Goal: Check status

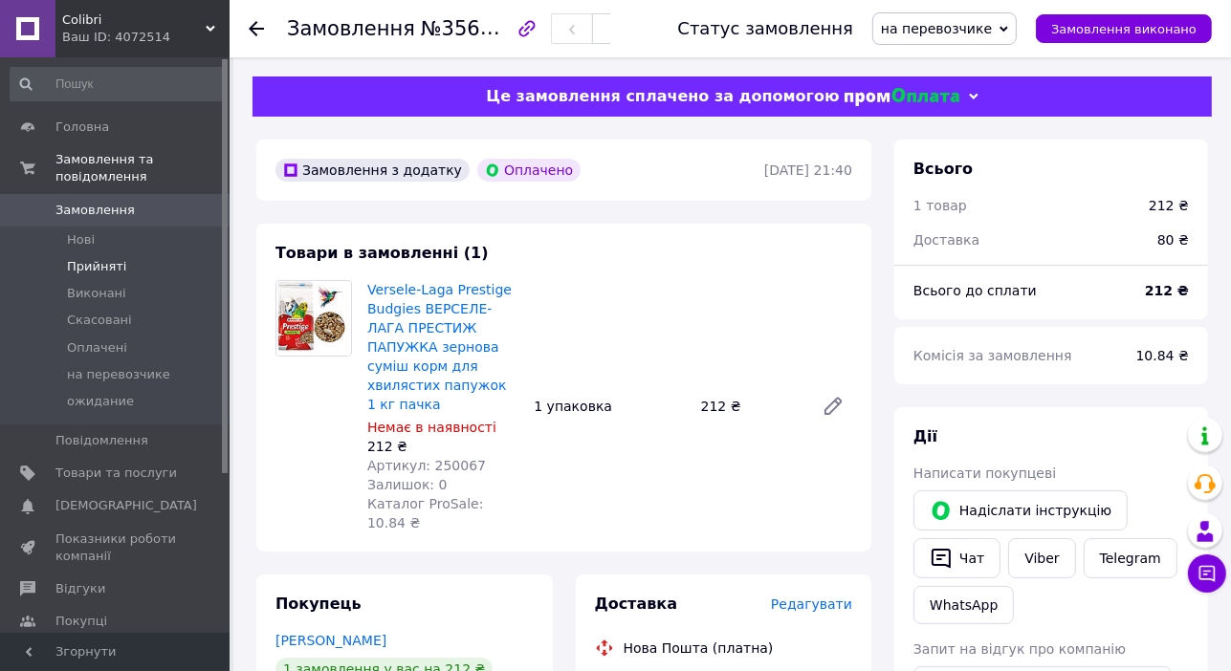
click at [111, 258] on span "Прийняті" at bounding box center [96, 266] width 59 height 17
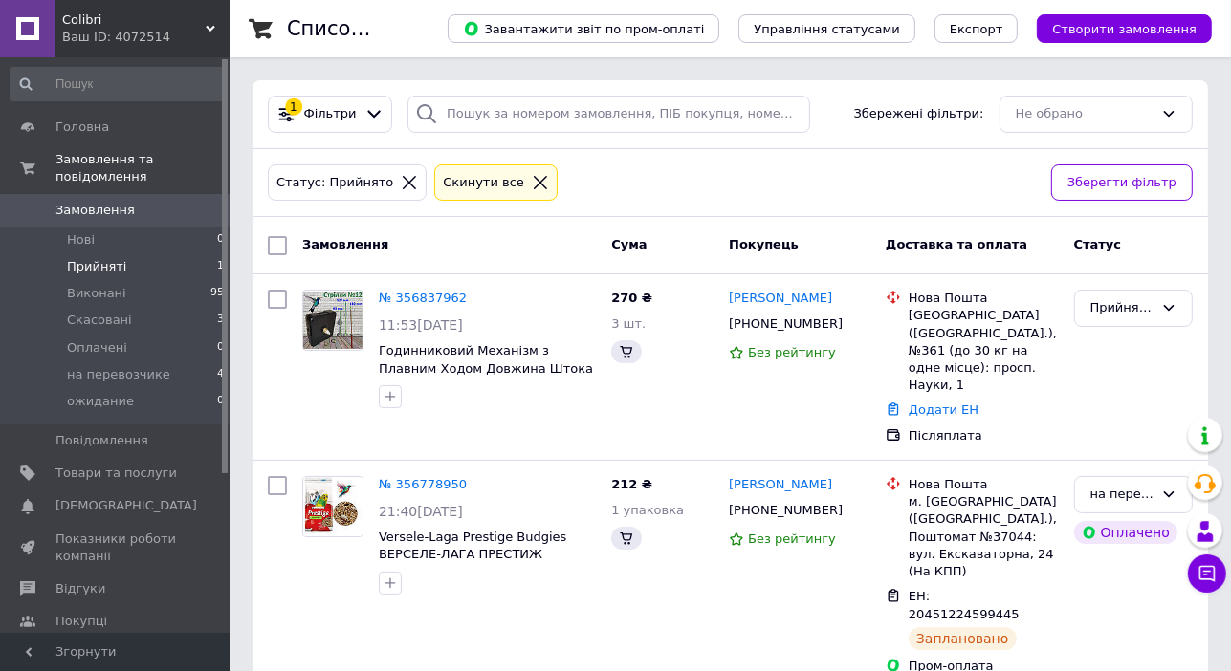
click at [99, 258] on span "Прийняті" at bounding box center [96, 266] width 59 height 17
click at [113, 258] on span "Прийняті" at bounding box center [96, 266] width 59 height 17
click at [406, 291] on link "№ 356837962" at bounding box center [423, 298] width 88 height 14
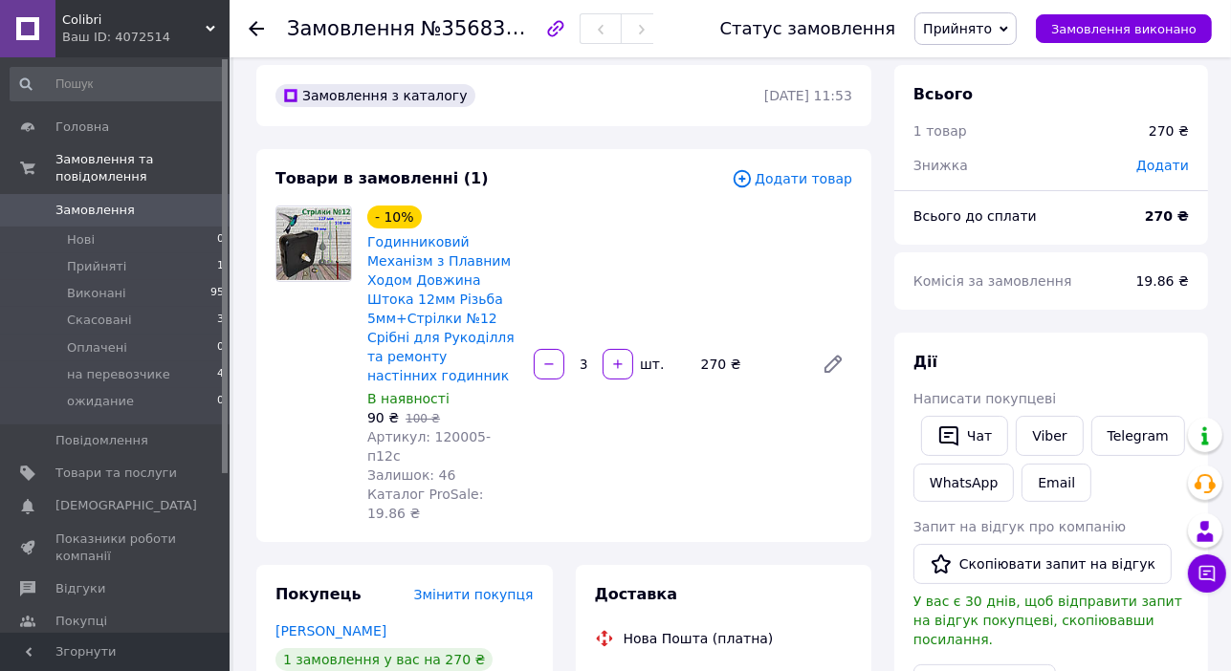
scroll to position [574, 0]
